Goal: Task Accomplishment & Management: Manage account settings

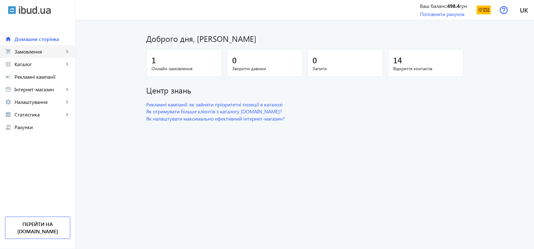
click at [48, 51] on span "Замовлення" at bounding box center [38, 51] width 49 height 6
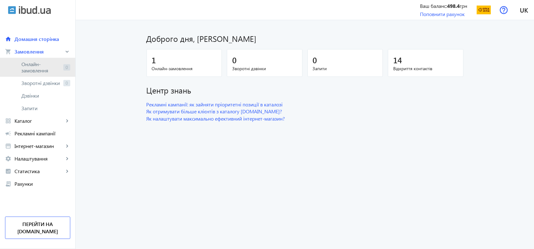
click at [37, 71] on span "Онлайн-замовлення" at bounding box center [40, 67] width 39 height 13
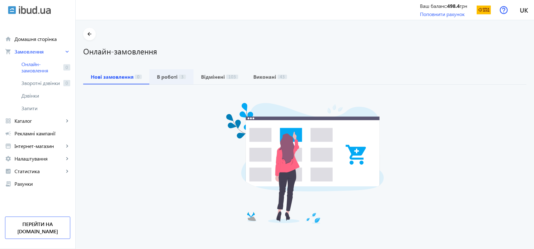
click at [161, 72] on span "В роботі 3" at bounding box center [171, 76] width 29 height 15
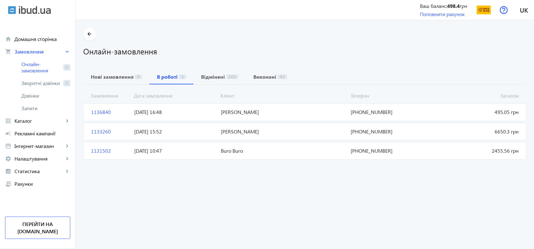
click at [198, 145] on mat-card "1131502 Buro Buro Загалом 2455.56 грн [DATE] 10:47 [PHONE_NUMBER]" at bounding box center [304, 151] width 443 height 18
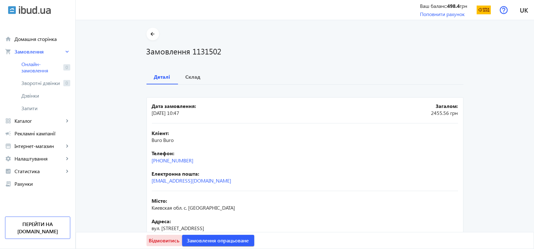
click at [159, 240] on span "Відмовитись" at bounding box center [164, 240] width 31 height 7
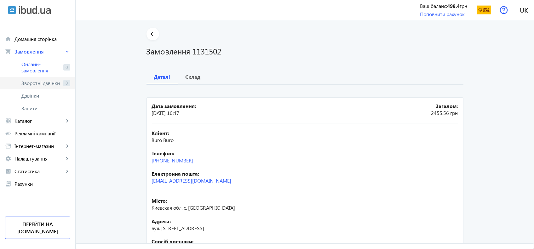
click at [36, 85] on span "Зворотні дзвінки" at bounding box center [40, 83] width 39 height 6
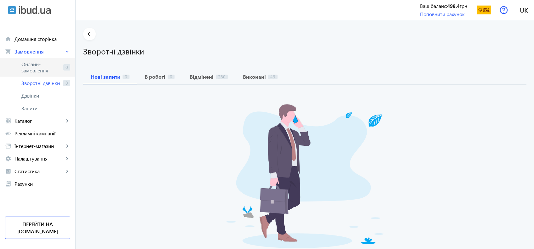
click at [31, 71] on span "Онлайн-замовлення" at bounding box center [40, 67] width 39 height 13
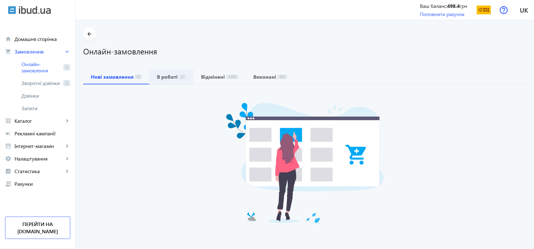
click at [172, 75] on b "В роботі" at bounding box center [167, 76] width 21 height 5
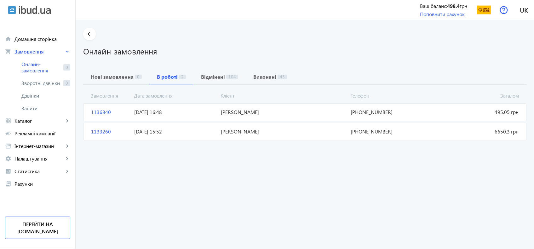
click at [188, 128] on span "[DATE] 15:52" at bounding box center [175, 131] width 87 height 7
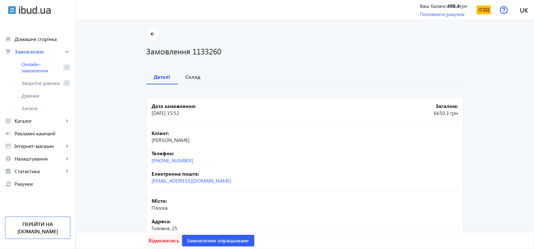
click at [155, 241] on span "Відмовитись" at bounding box center [164, 240] width 31 height 7
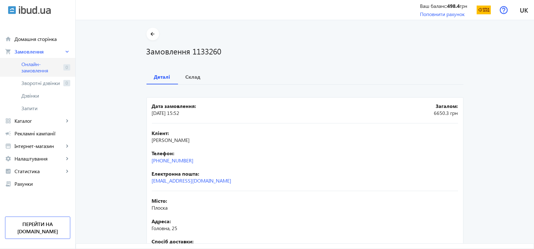
click at [38, 70] on span "Онлайн-замовлення" at bounding box center [40, 67] width 39 height 13
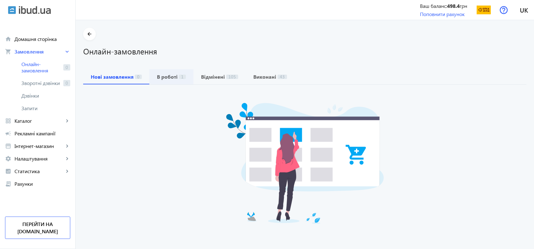
click at [167, 79] on b "В роботі" at bounding box center [167, 76] width 21 height 5
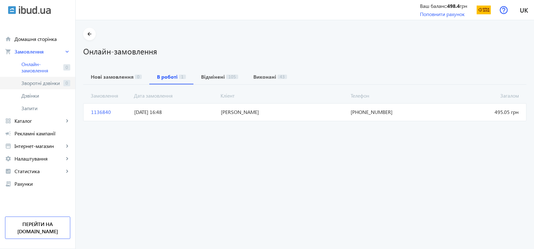
click at [28, 82] on span "Зворотні дзвінки" at bounding box center [40, 83] width 39 height 6
